Goal: Task Accomplishment & Management: Use online tool/utility

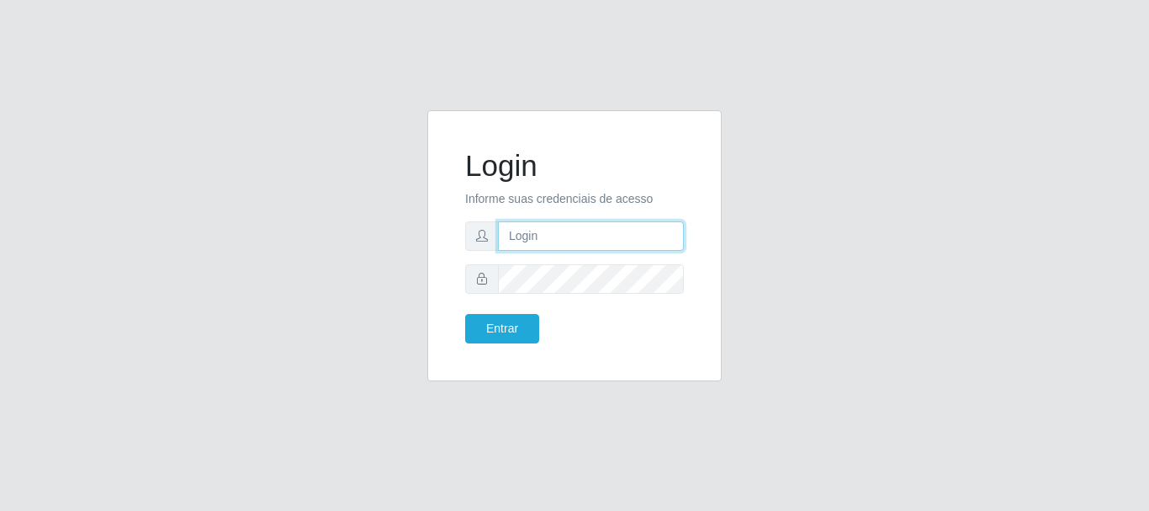
click at [612, 226] on input "text" at bounding box center [591, 235] width 186 height 29
type input "[EMAIL_ADDRESS][DOMAIN_NAME]"
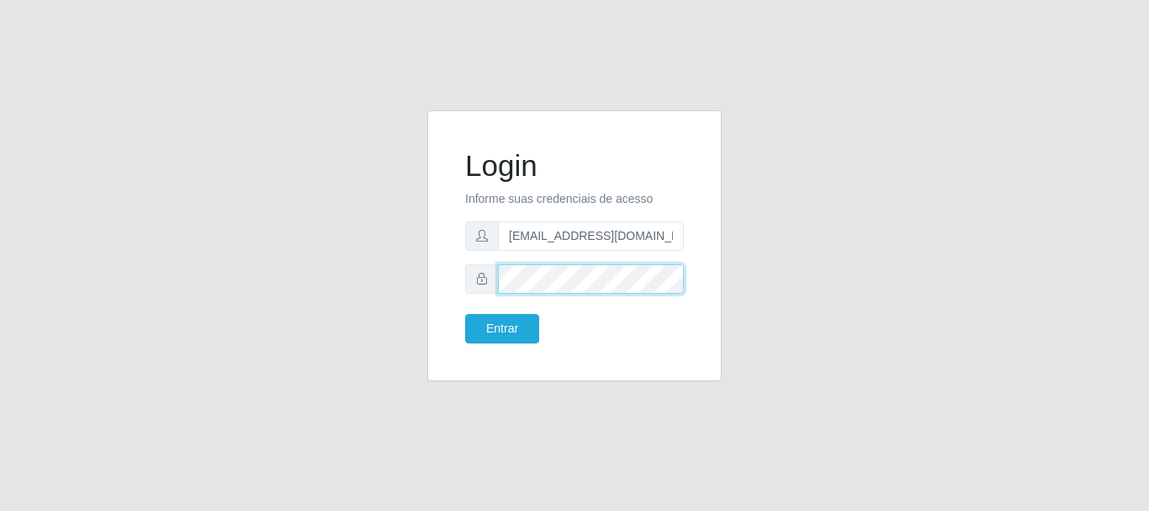
click at [465, 314] on button "Entrar" at bounding box center [502, 328] width 74 height 29
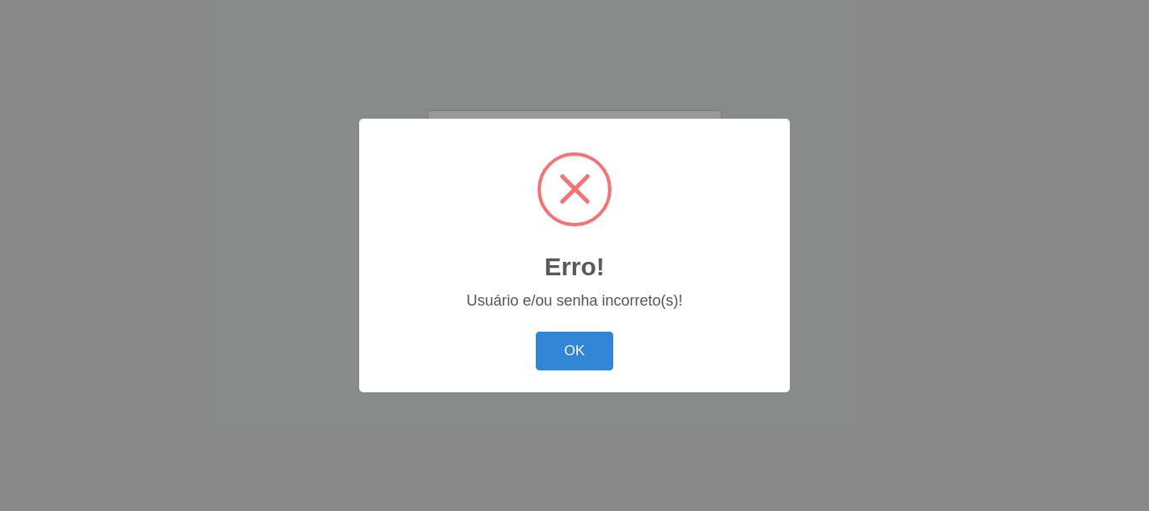
click at [536, 331] on button "OK" at bounding box center [575, 351] width 78 height 40
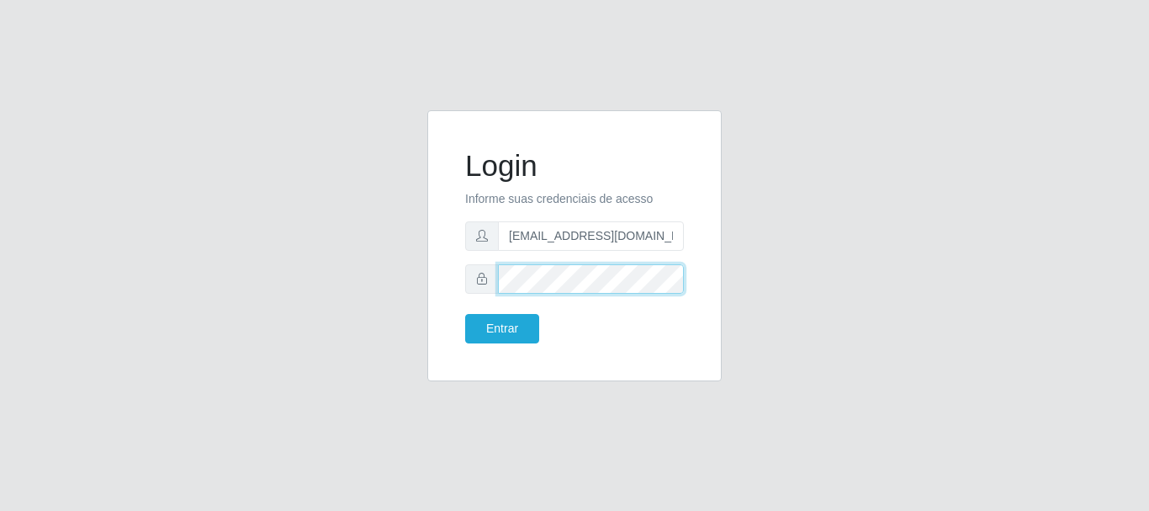
click at [465, 314] on button "Entrar" at bounding box center [502, 328] width 74 height 29
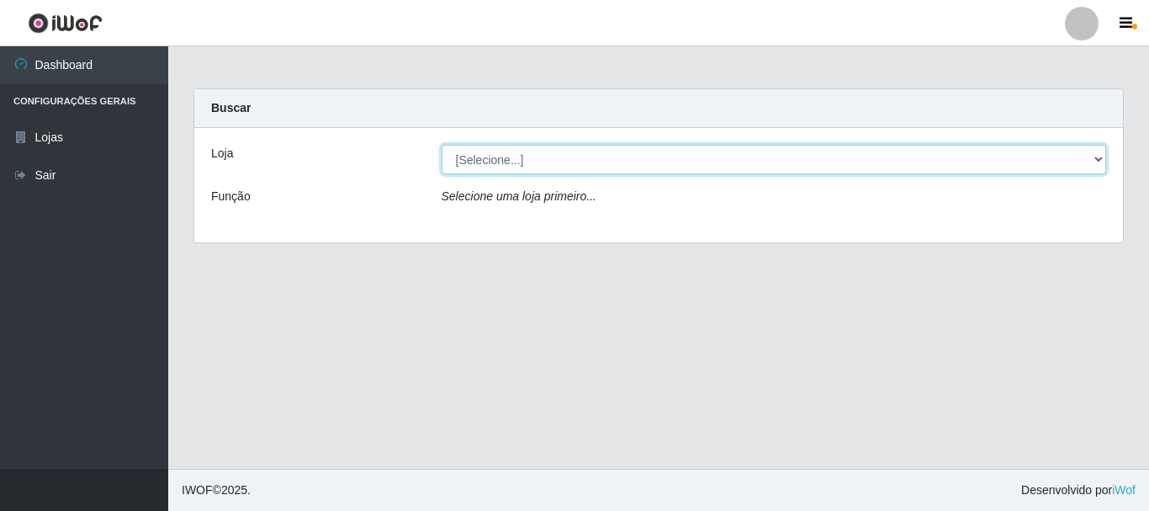
click at [1100, 154] on select "[Selecione...] Hiper Queiroz - [GEOGRAPHIC_DATA]" at bounding box center [774, 159] width 665 height 29
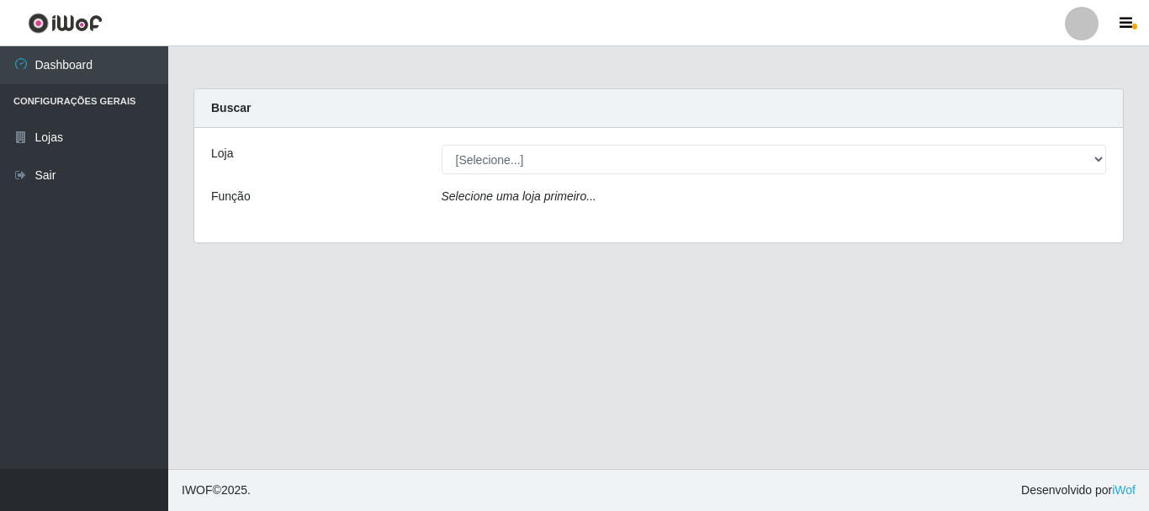
click at [905, 220] on div "Loja [Selecione...] Hiper Queiroz - Macau Função Selecione uma loja primeiro..." at bounding box center [658, 185] width 929 height 114
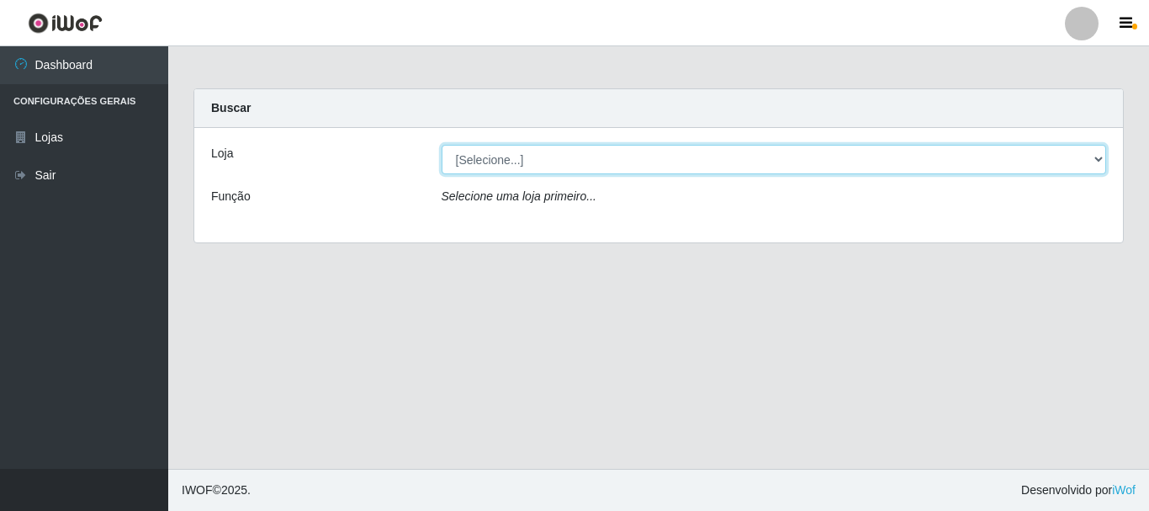
click at [1097, 152] on select "[Selecione...] Hiper Queiroz - [GEOGRAPHIC_DATA]" at bounding box center [774, 159] width 665 height 29
select select "513"
click at [442, 145] on select "[Selecione...] Hiper Queiroz - [GEOGRAPHIC_DATA]" at bounding box center [774, 159] width 665 height 29
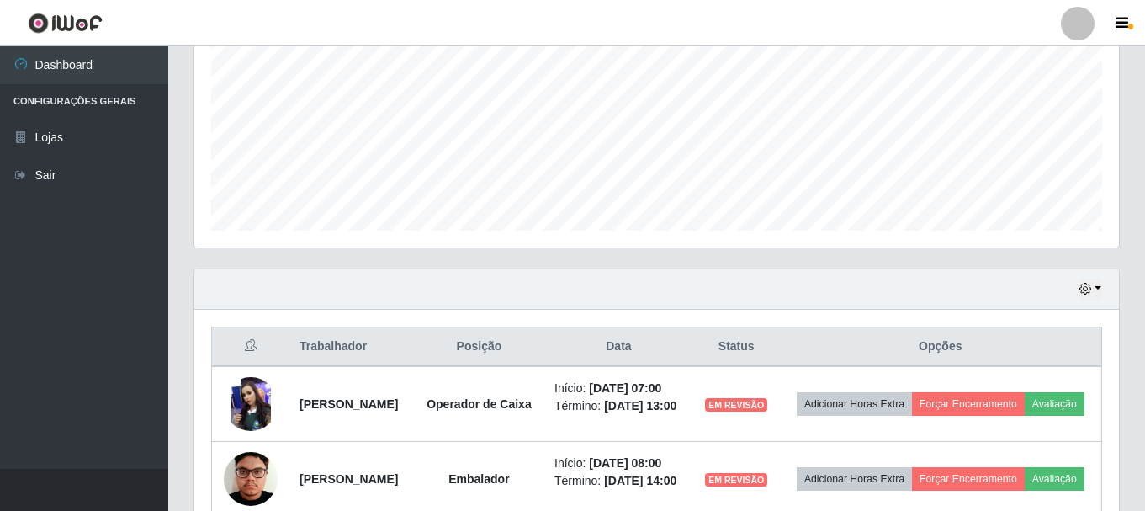
scroll to position [337, 0]
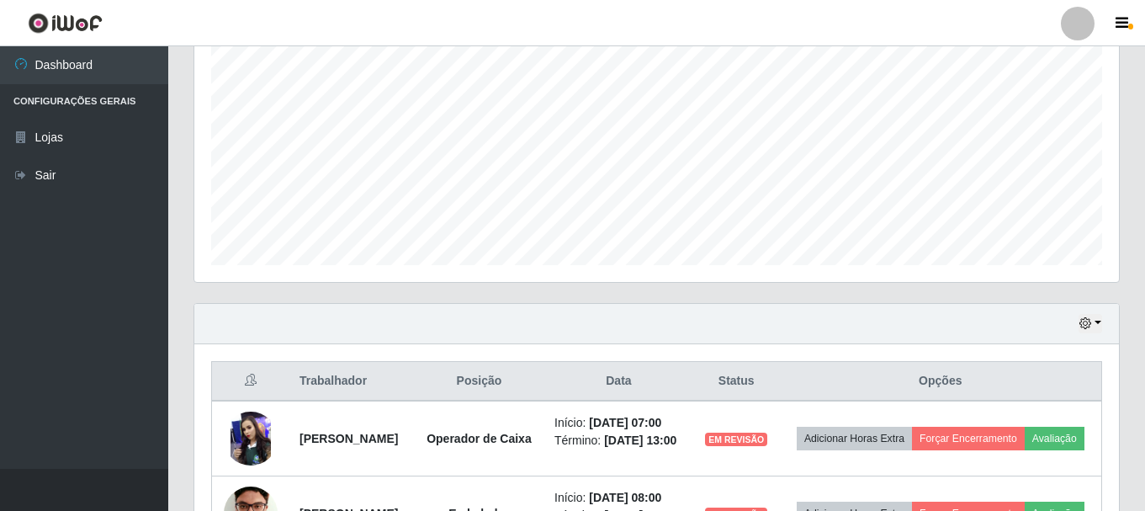
click at [978, 378] on th "Opções" at bounding box center [941, 382] width 322 height 40
click at [1009, 377] on th "Opções" at bounding box center [941, 382] width 322 height 40
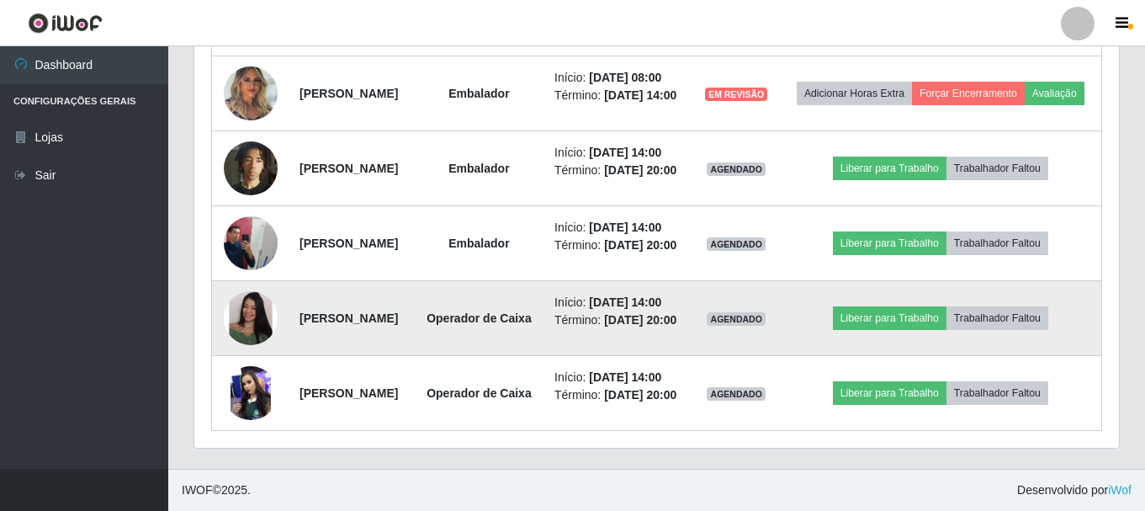
scroll to position [875, 0]
